Goal: Navigation & Orientation: Find specific page/section

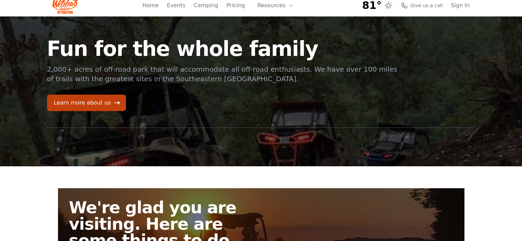
scroll to position [6, 0]
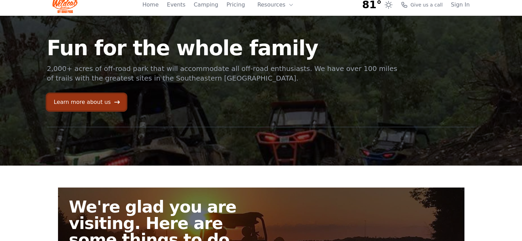
click at [92, 103] on link "Learn more about us" at bounding box center [86, 102] width 79 height 16
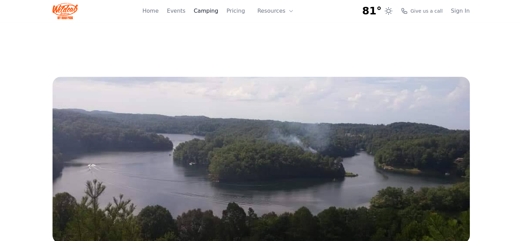
click at [215, 10] on link "Camping" at bounding box center [206, 11] width 24 height 8
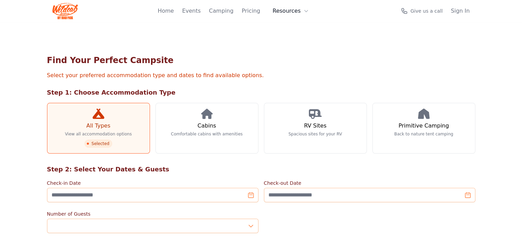
click at [305, 11] on icon at bounding box center [305, 10] width 5 height 5
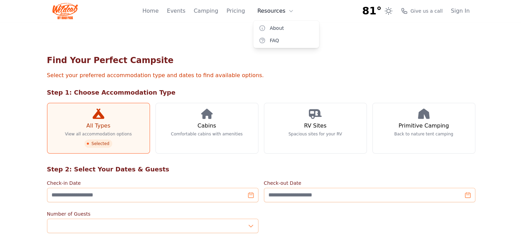
click at [305, 11] on div "81° 7-Day Forecast Sat 57° 87° Sun 60° 88° Mon 63° 86° Tue 68° 89° Wed 66° 90° …" at bounding box center [260, 11] width 417 height 22
click at [184, 12] on link "Events" at bounding box center [176, 11] width 19 height 8
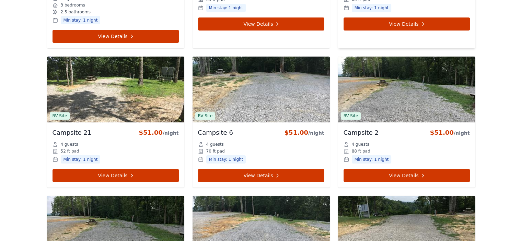
scroll to position [393, 0]
